Goal: Navigation & Orientation: Find specific page/section

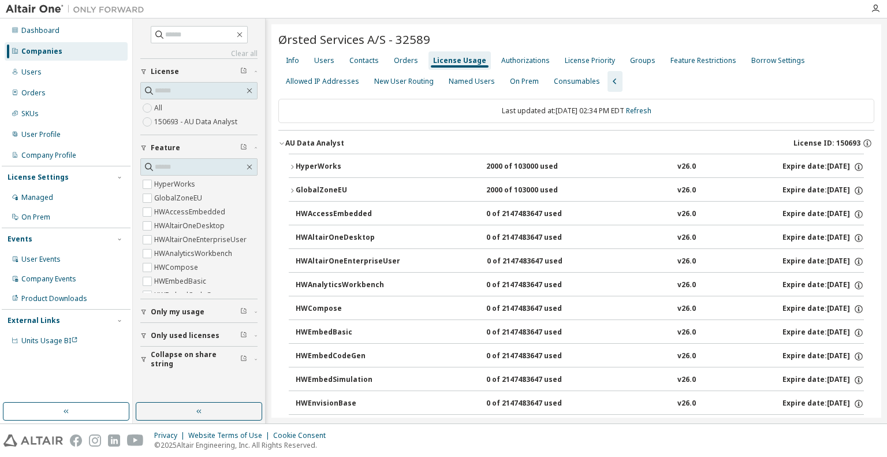
click at [440, 442] on div "Privacy Website Terms of Use Cookie Consent © 2025 Altair Engineering, Inc. All…" at bounding box center [443, 440] width 887 height 33
click at [690, 62] on div "Feature Restrictions" at bounding box center [704, 60] width 66 height 9
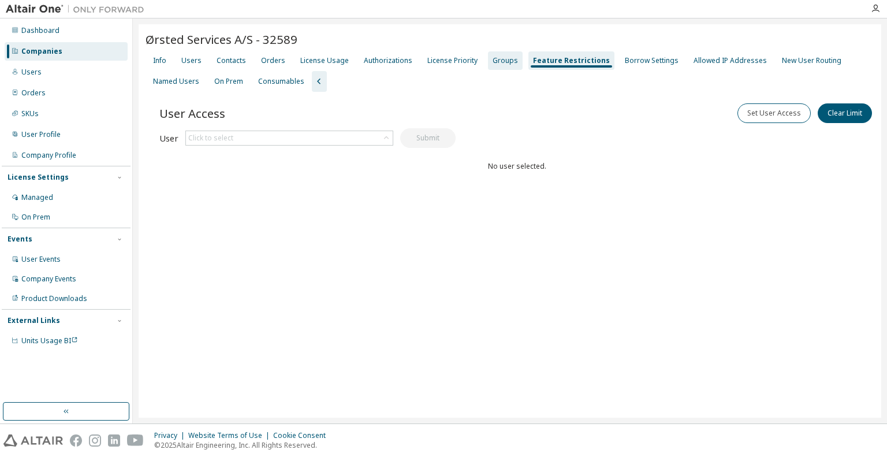
click at [493, 59] on div "Groups" at bounding box center [505, 60] width 25 height 9
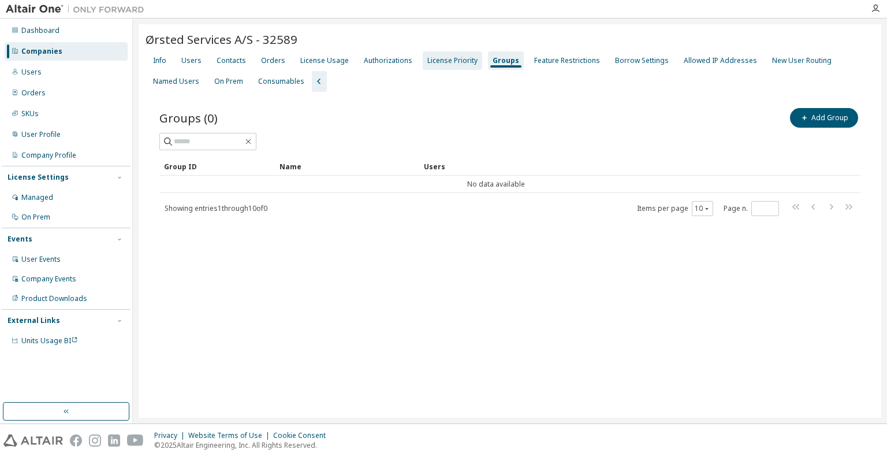
click at [449, 65] on div "License Priority" at bounding box center [452, 60] width 59 height 18
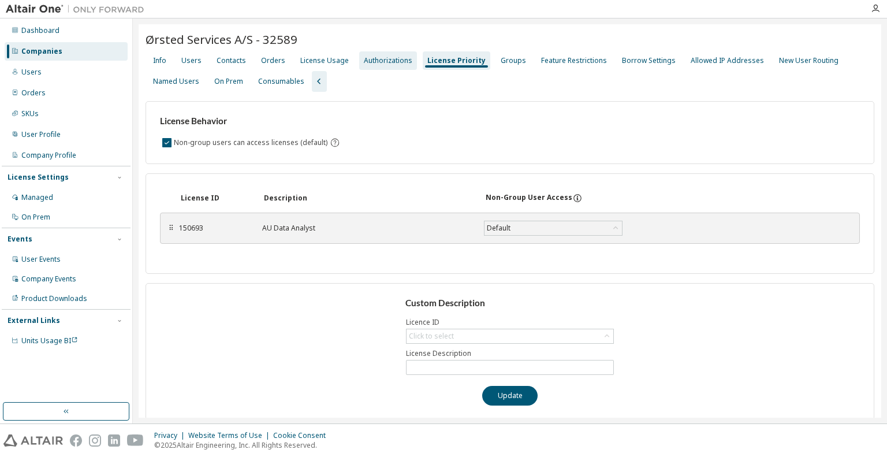
click at [386, 60] on div "Authorizations" at bounding box center [388, 60] width 49 height 9
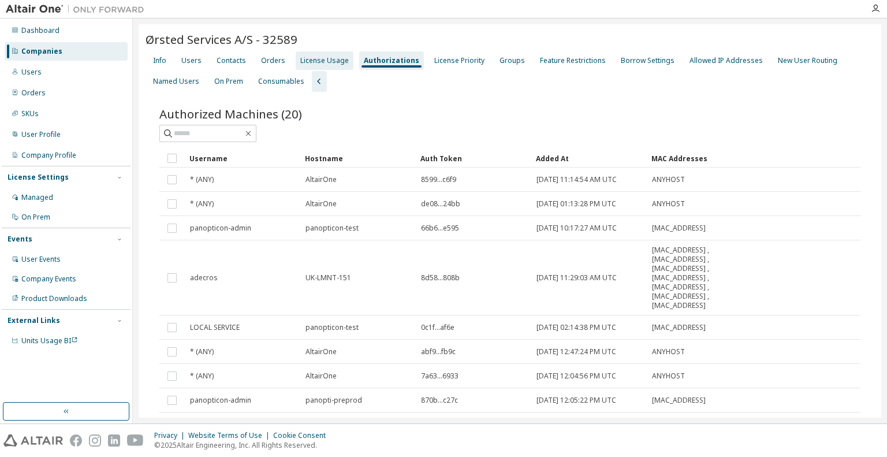
click at [333, 59] on div "License Usage" at bounding box center [324, 60] width 49 height 9
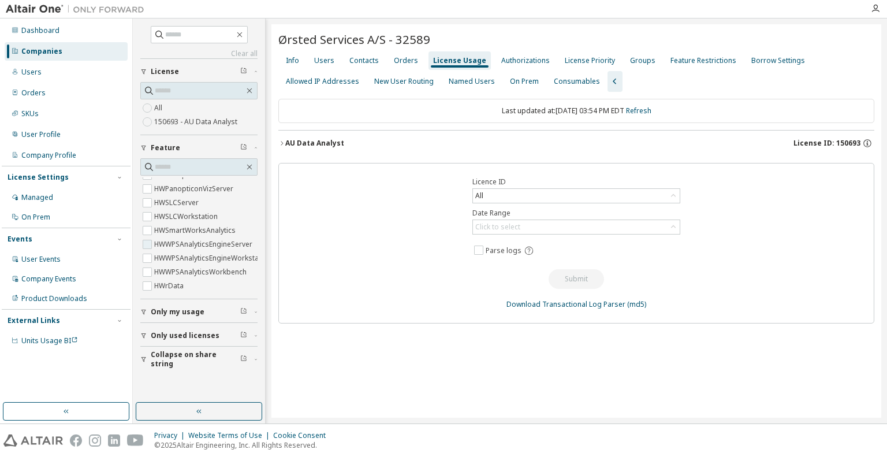
scroll to position [416, 0]
